Goal: Check status: Check status

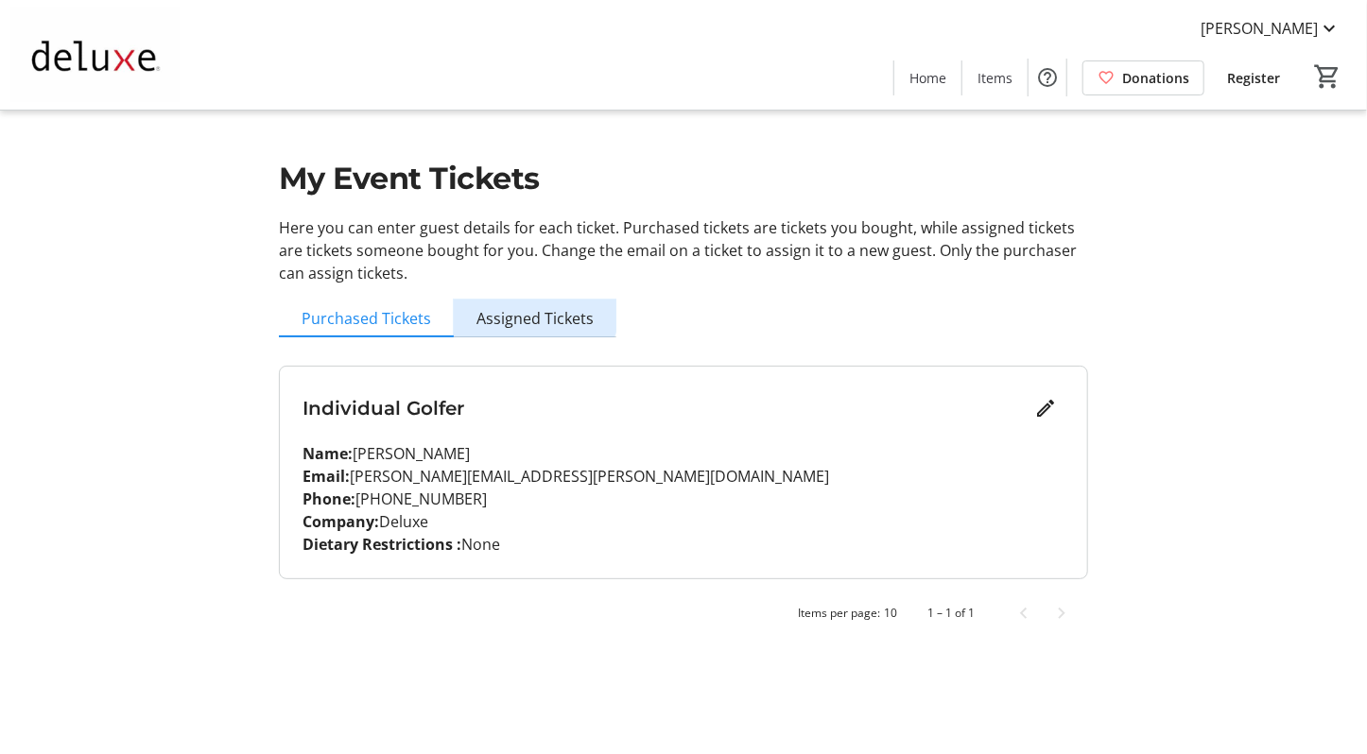
click at [530, 307] on span "Assigned Tickets" at bounding box center [535, 319] width 117 height 38
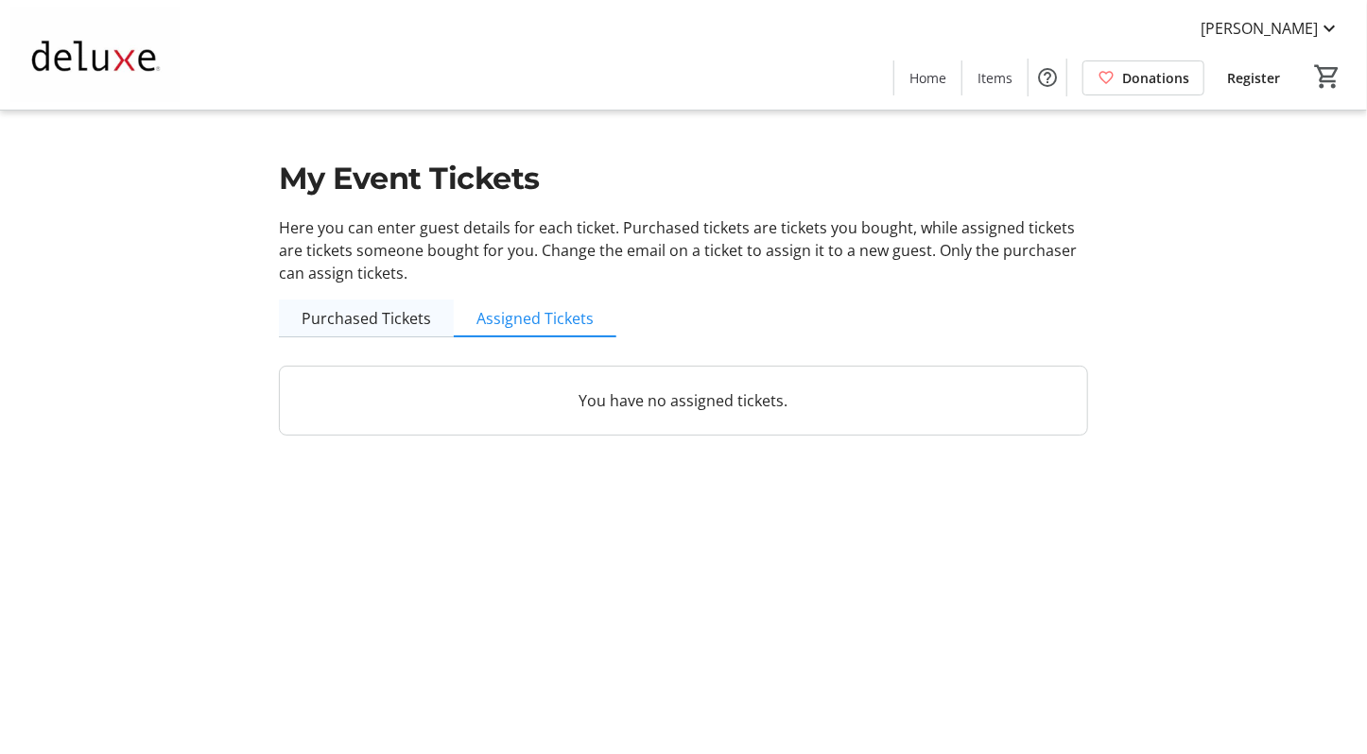
click at [363, 319] on span "Purchased Tickets" at bounding box center [367, 318] width 130 height 15
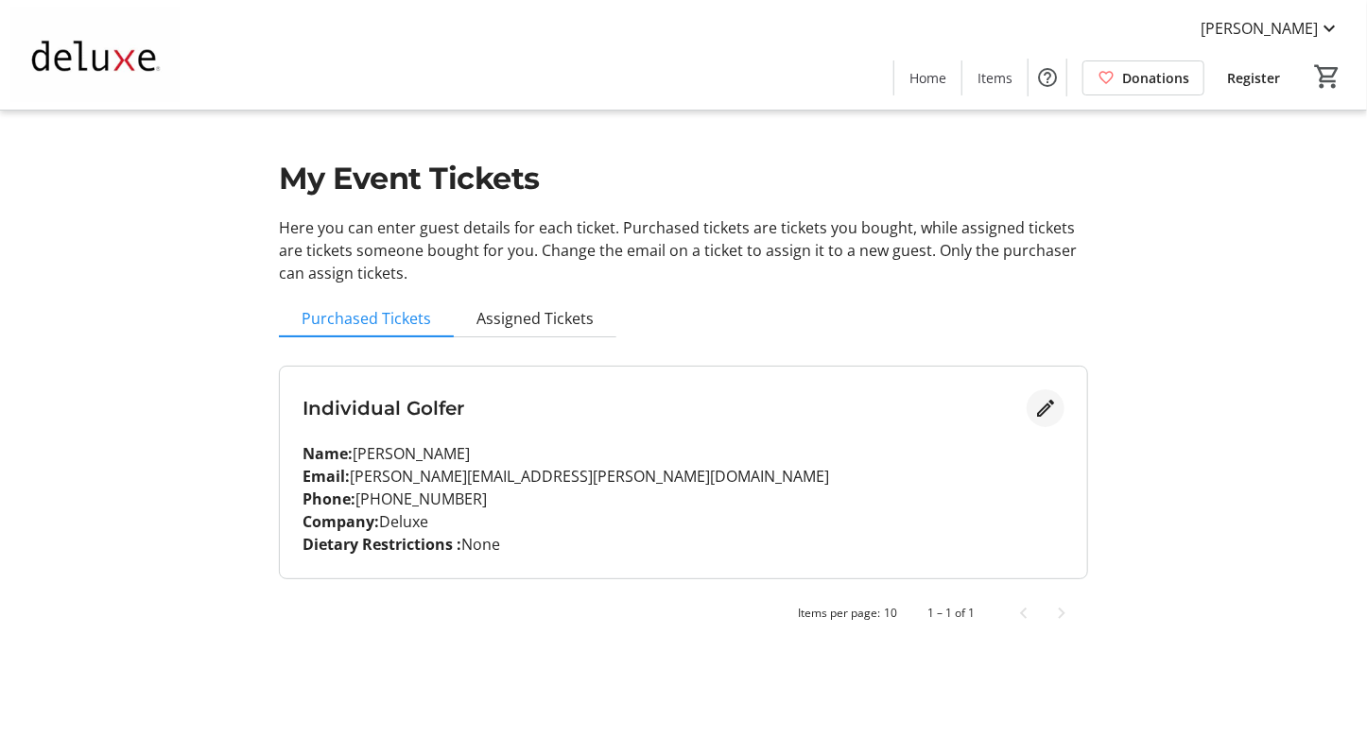
click at [1040, 405] on mat-icon "Edit" at bounding box center [1045, 408] width 23 height 23
